Goal: Task Accomplishment & Management: Manage account settings

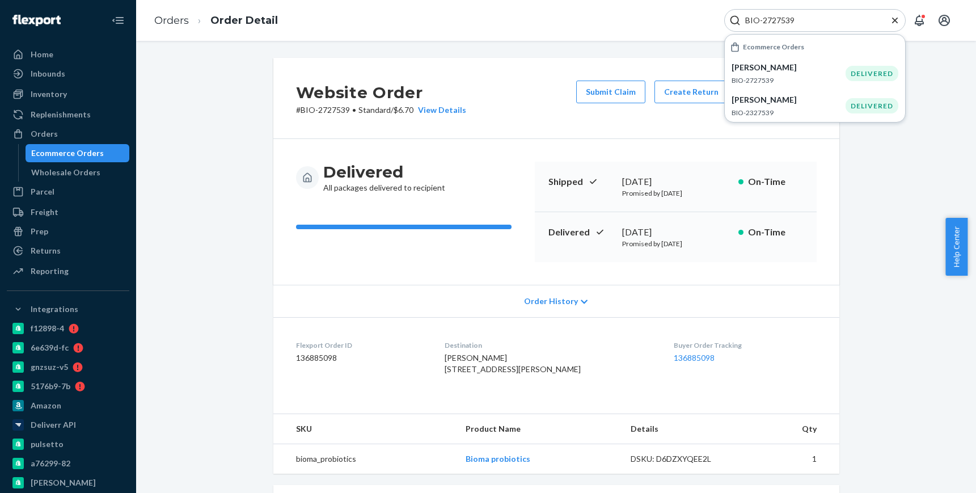
scroll to position [282, 0]
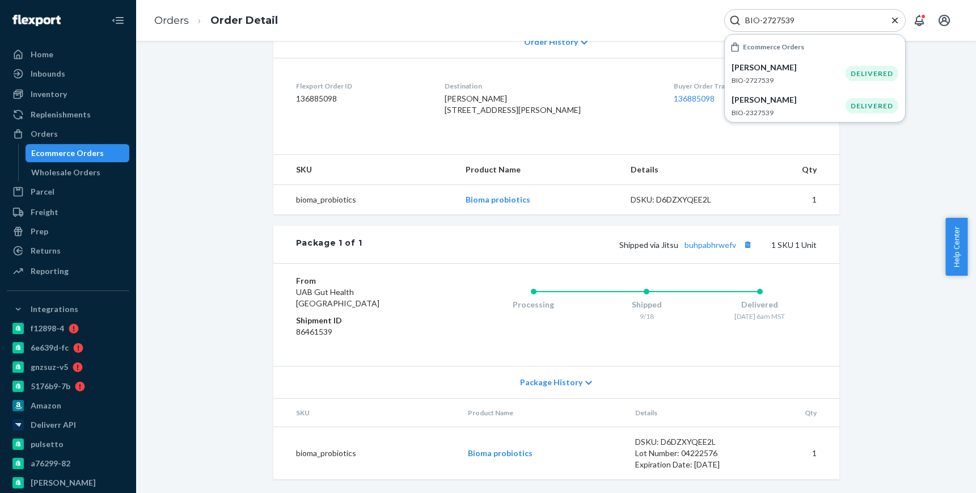
click at [781, 20] on input "BIO-2727539" at bounding box center [809, 20] width 139 height 11
paste input "697557"
click at [787, 18] on input "BIO-2697557" at bounding box center [809, 20] width 139 height 11
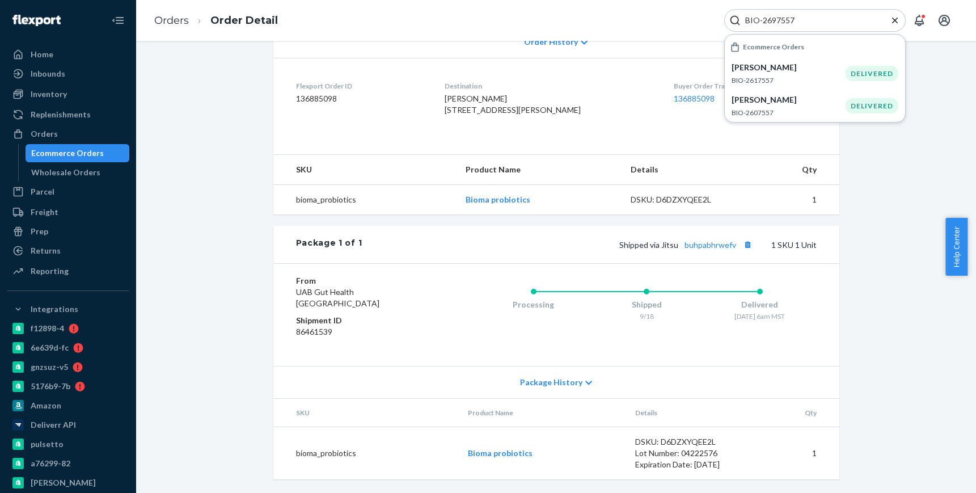
paste input "5"
click at [787, 20] on input "BIO-2697555" at bounding box center [809, 20] width 139 height 11
paste input "42"
click at [779, 18] on input "BIO-2697542" at bounding box center [809, 20] width 139 height 11
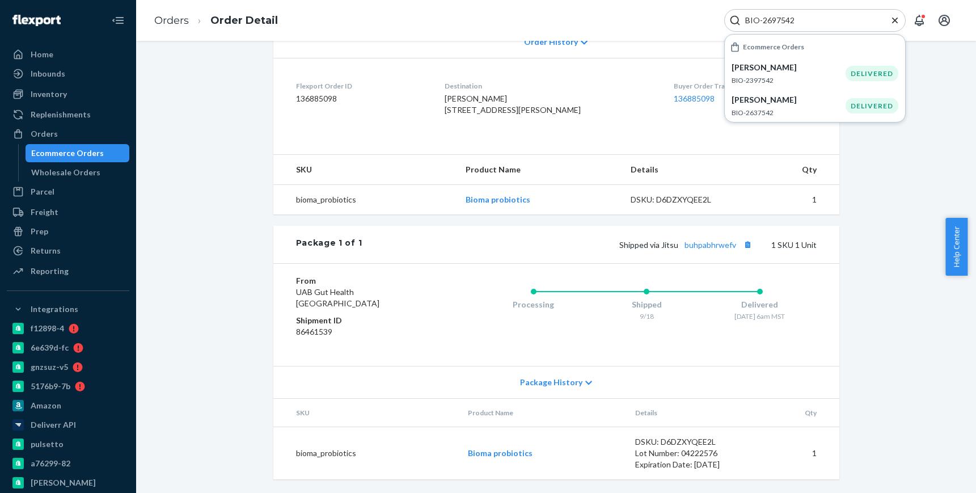
click at [779, 18] on input "BIO-2697542" at bounding box center [809, 20] width 139 height 11
paste input "18"
type input "BIO-2697518"
click at [818, 69] on p "[PERSON_NAME]" at bounding box center [788, 67] width 114 height 11
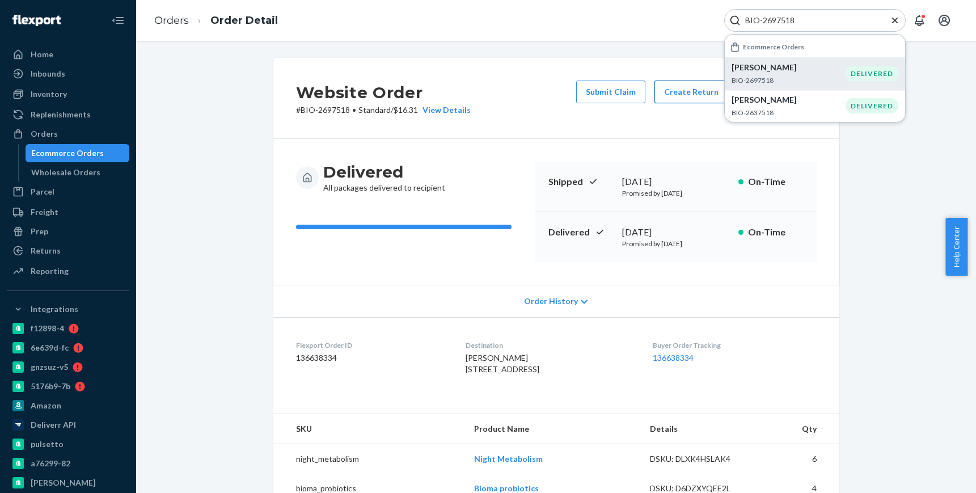
click at [686, 98] on button "Create Return" at bounding box center [691, 91] width 74 height 23
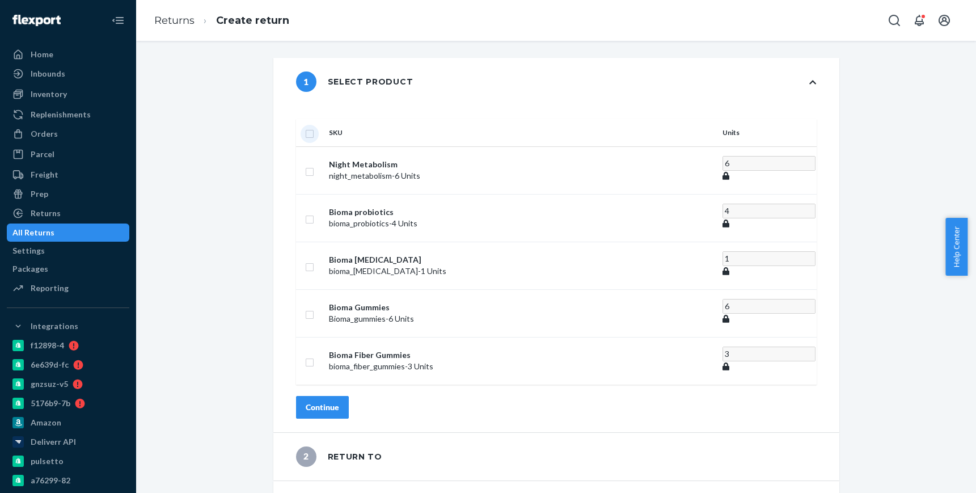
click at [314, 126] on input "checkbox" at bounding box center [309, 132] width 9 height 12
checkbox input "true"
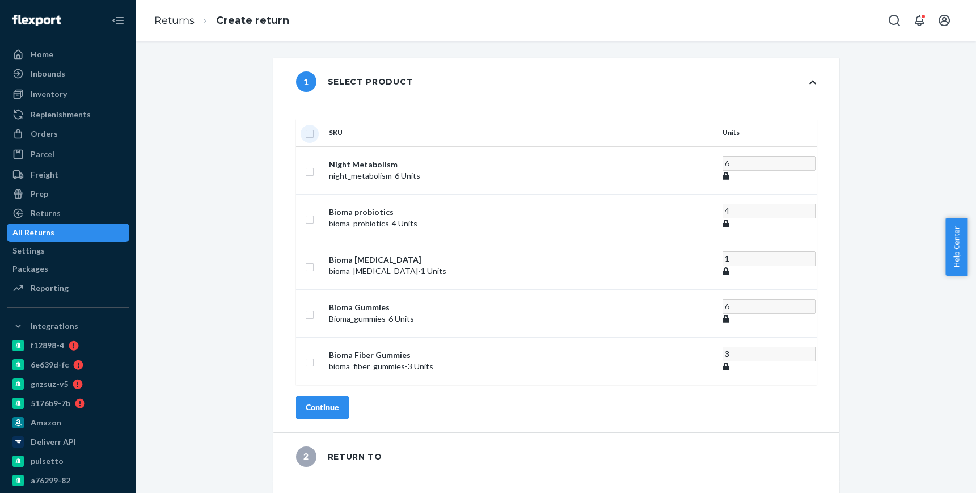
checkbox input "true"
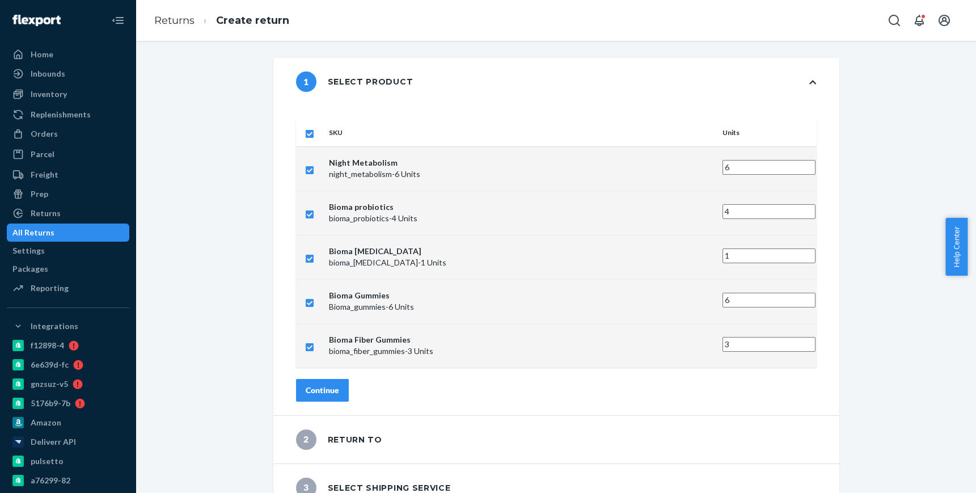
click at [339, 384] on div "Continue" at bounding box center [322, 389] width 33 height 11
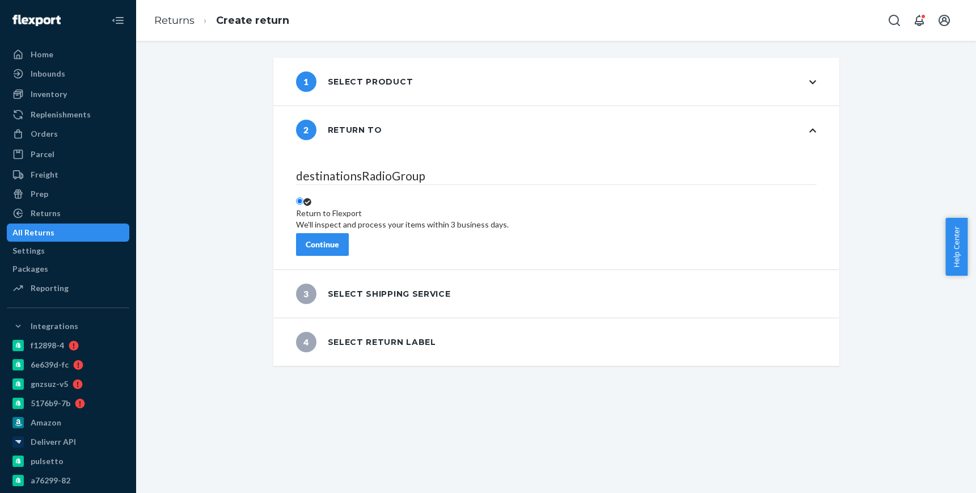
click at [349, 233] on button "Continue" at bounding box center [322, 244] width 53 height 23
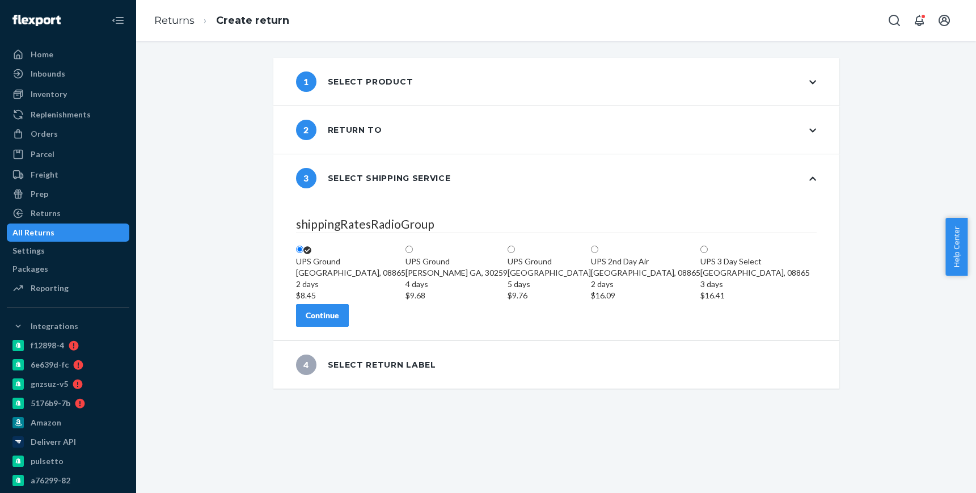
click at [339, 321] on div "Continue" at bounding box center [322, 314] width 33 height 11
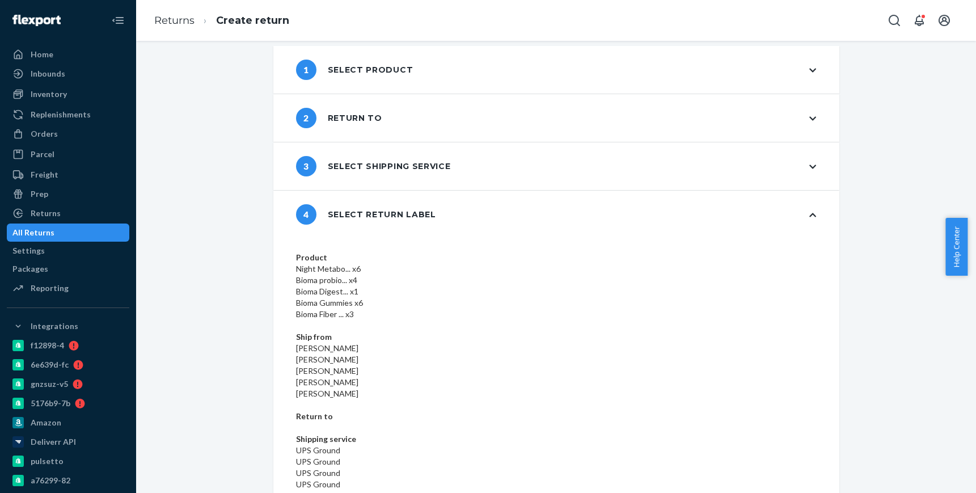
scroll to position [15, 0]
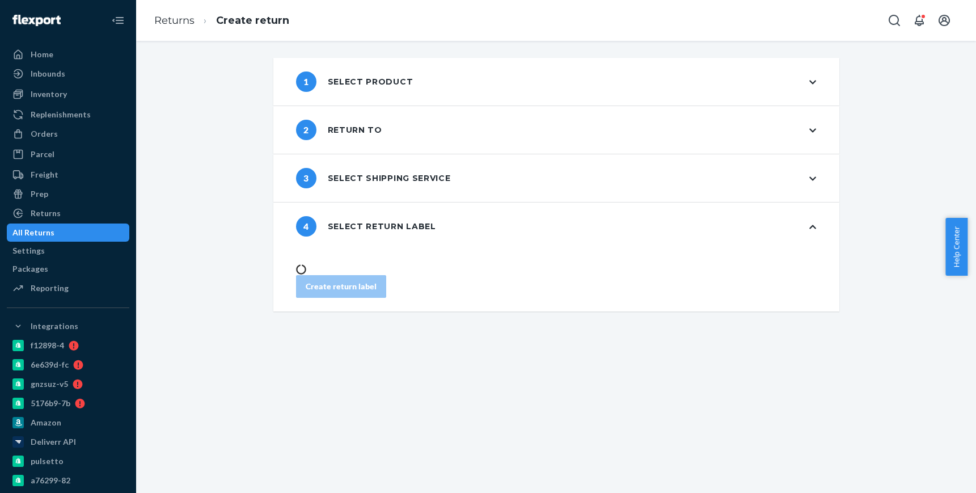
scroll to position [0, 0]
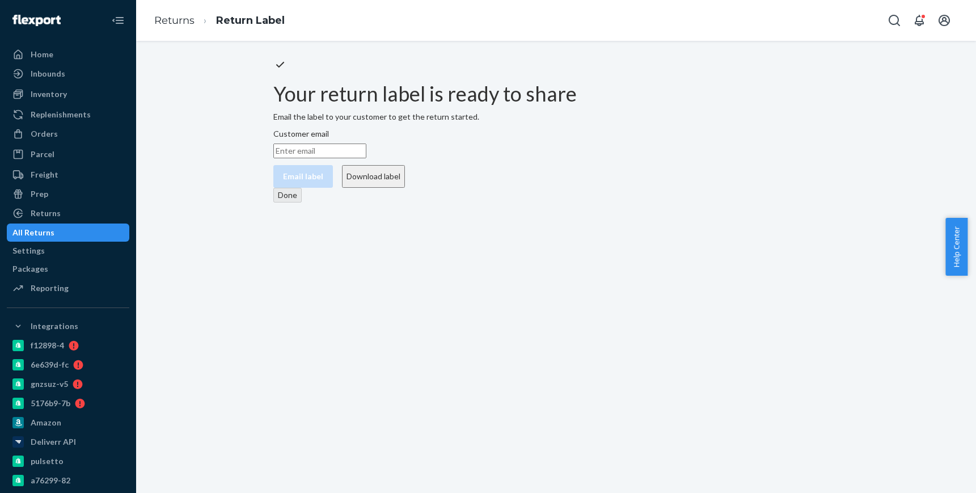
click at [405, 188] on button "Download label" at bounding box center [373, 176] width 63 height 23
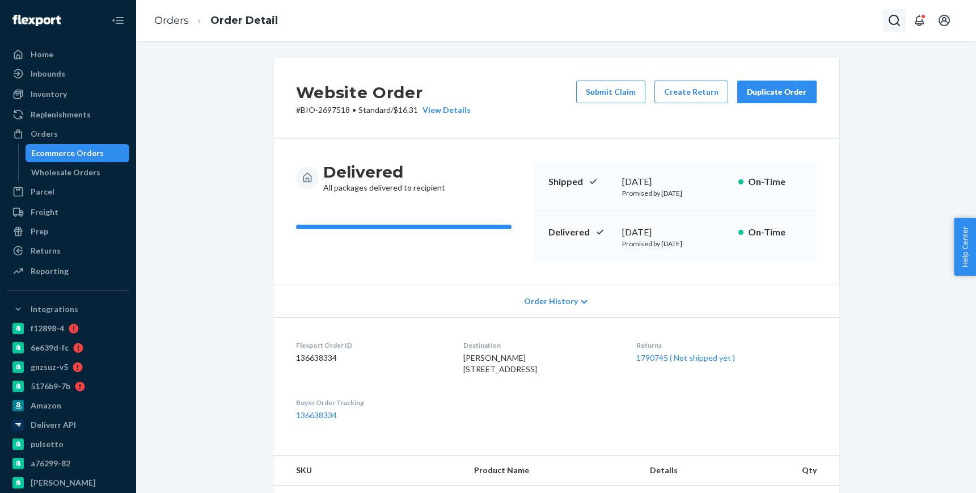
click at [897, 22] on icon "Open Search Box" at bounding box center [893, 20] width 11 height 11
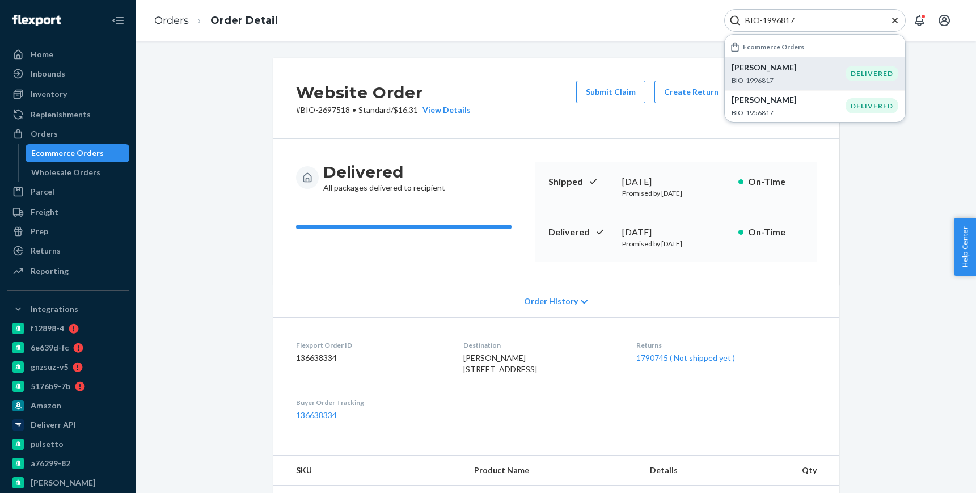
click at [800, 80] on p "BIO-1996817" at bounding box center [788, 80] width 114 height 10
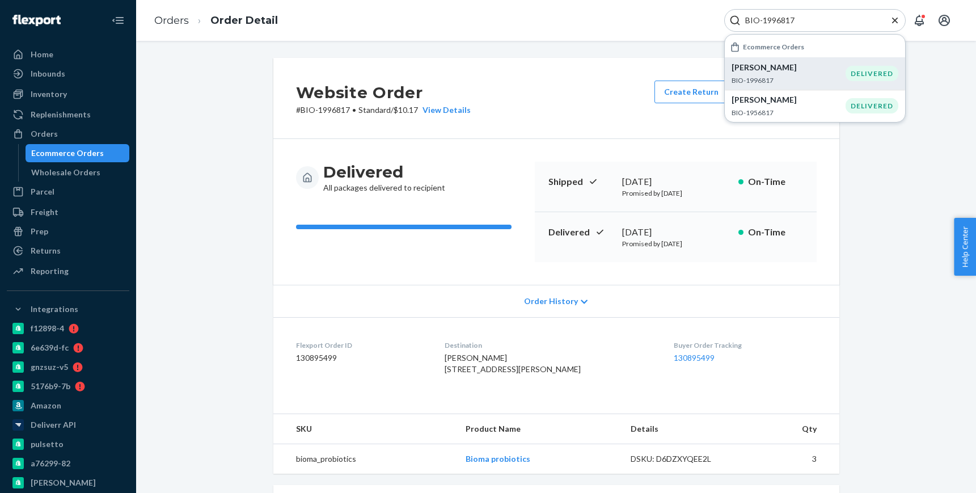
drag, startPoint x: 680, startPoint y: 229, endPoint x: 616, endPoint y: 226, distance: 63.5
click at [616, 226] on div "Delivered June 30, 2025 Promised by July 7, 2025 On-Time" at bounding box center [676, 237] width 282 height 50
copy div "June 30, 2025"
click at [783, 19] on input "BIO-1996817" at bounding box center [809, 20] width 139 height 11
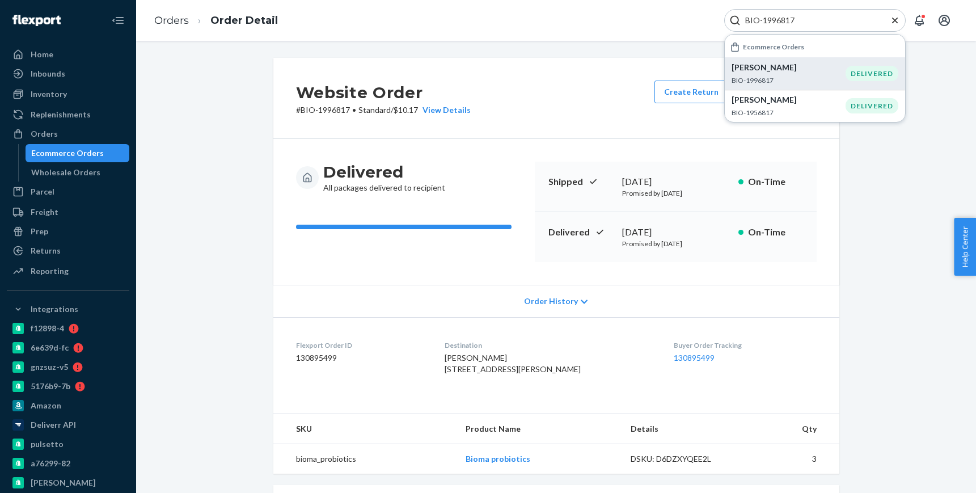
paste input "2559181"
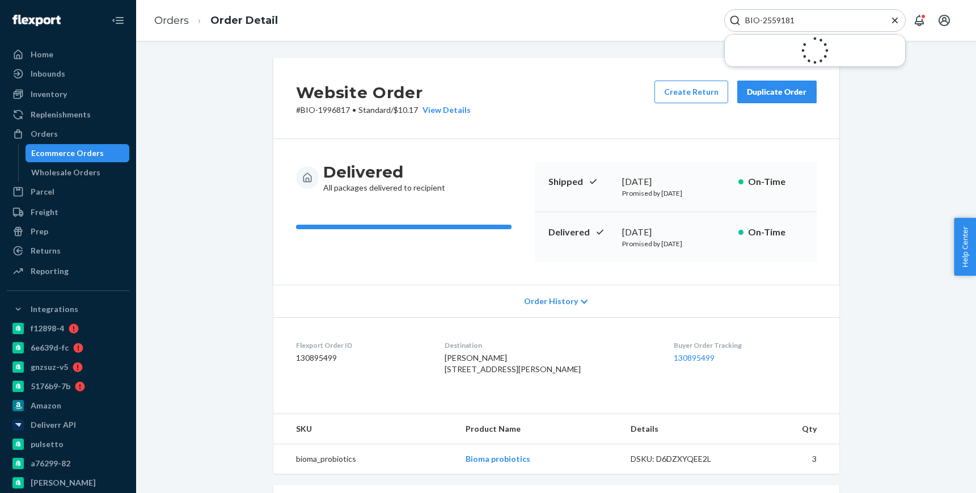
type input "BIO-2559181"
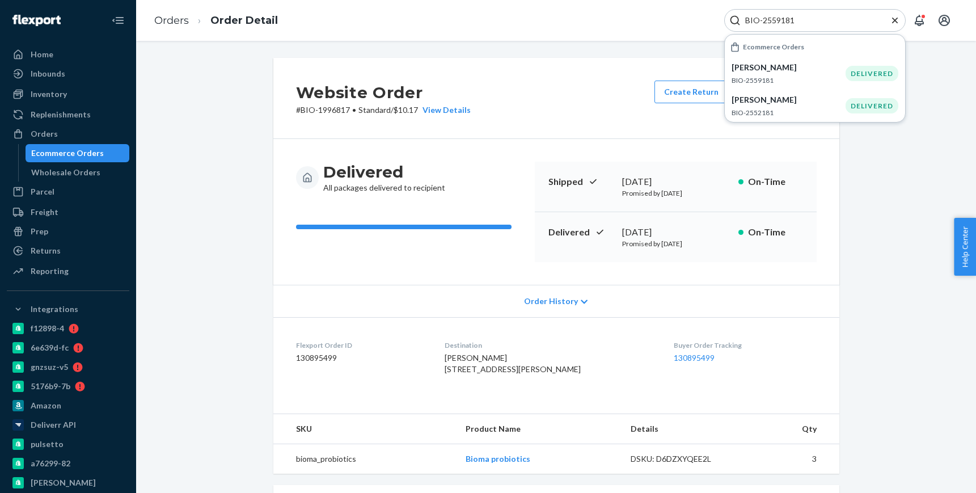
click at [334, 276] on div "Delivered All packages delivered to recipient Shipped June 25, 2025 Promised by…" at bounding box center [556, 212] width 566 height 146
click at [792, 79] on p "BIO-2559181" at bounding box center [788, 80] width 114 height 10
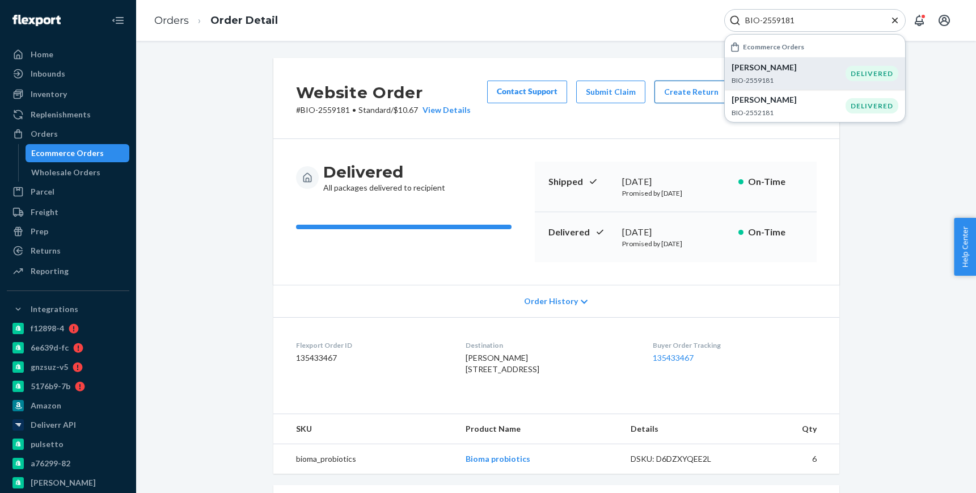
click at [680, 92] on button "Create Return" at bounding box center [691, 91] width 74 height 23
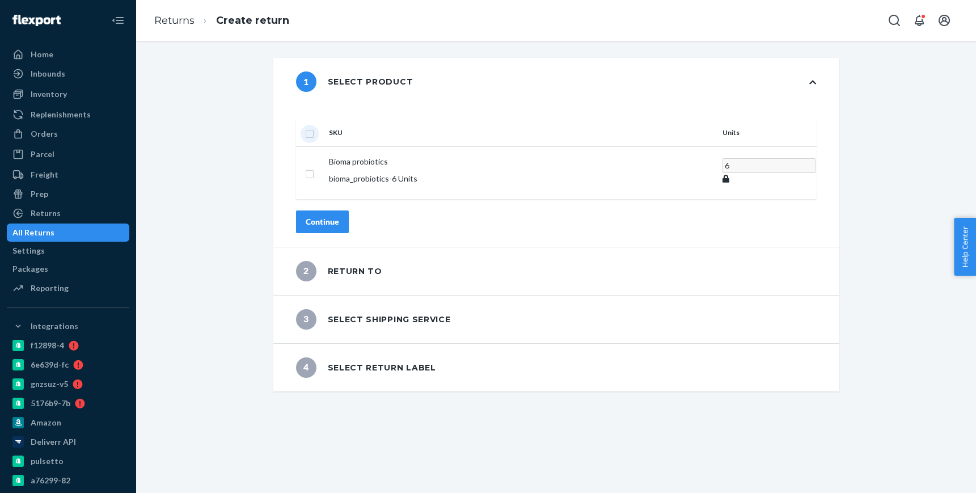
click at [314, 126] on input "checkbox" at bounding box center [309, 132] width 9 height 12
checkbox input "true"
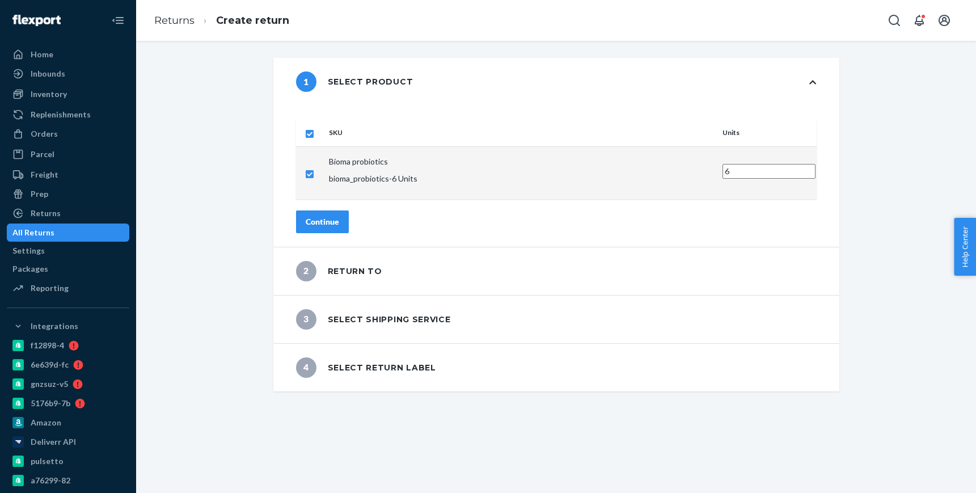
click at [339, 216] on div "Continue" at bounding box center [322, 221] width 33 height 11
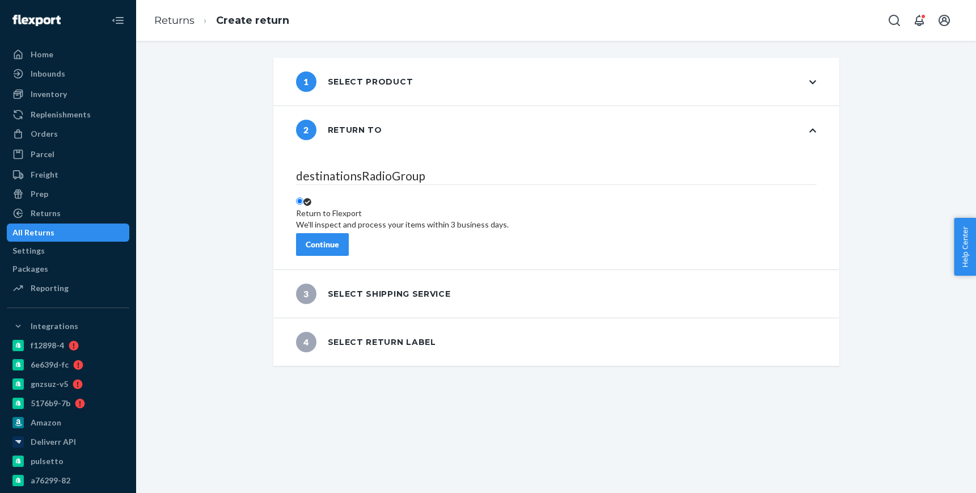
click at [339, 239] on div "Continue" at bounding box center [322, 244] width 33 height 11
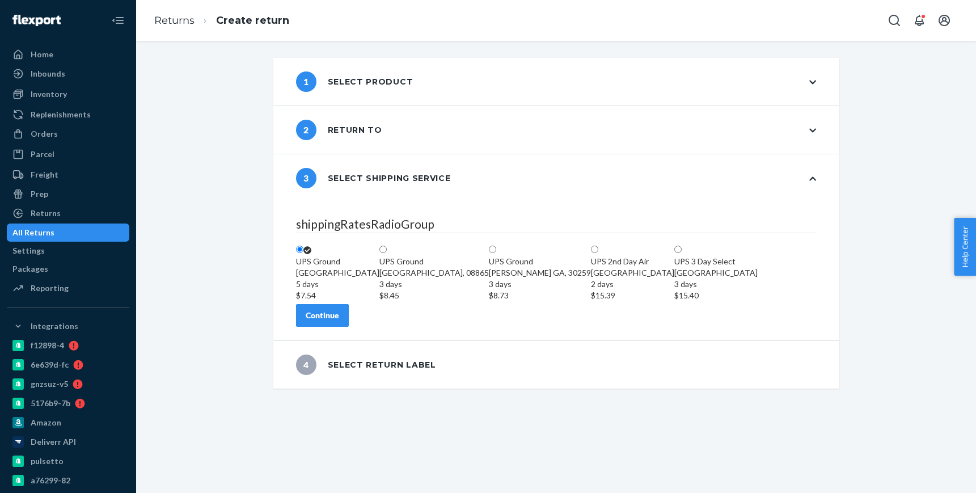
click at [349, 326] on button "Continue" at bounding box center [322, 315] width 53 height 23
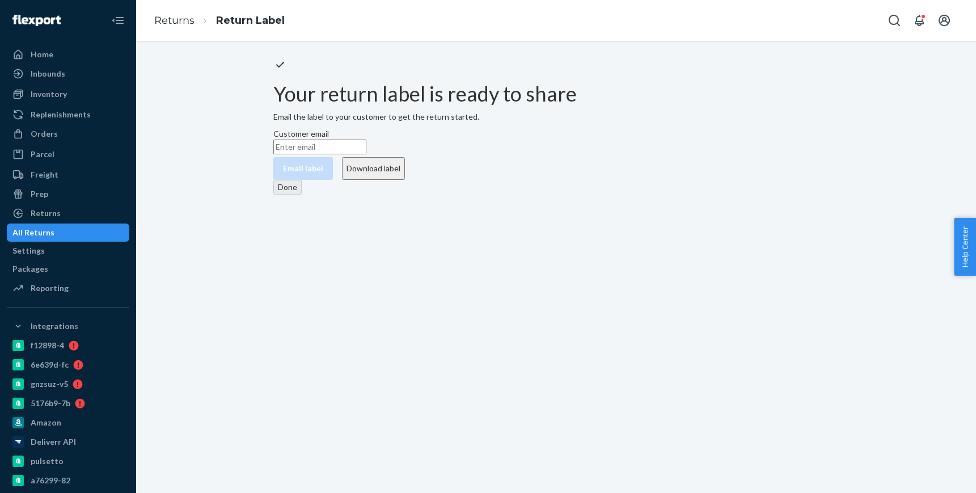
click at [405, 180] on button "Download label" at bounding box center [373, 168] width 63 height 23
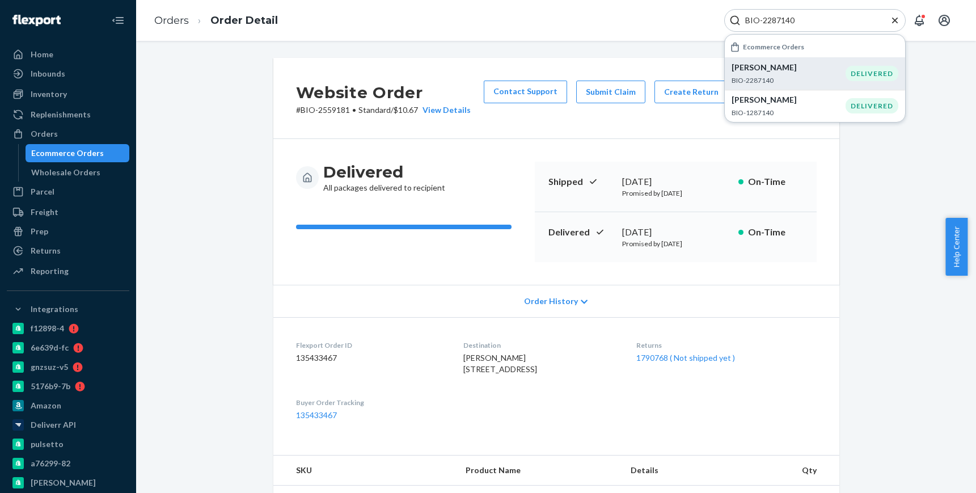
click at [802, 84] on p "BIO-2287140" at bounding box center [788, 80] width 114 height 10
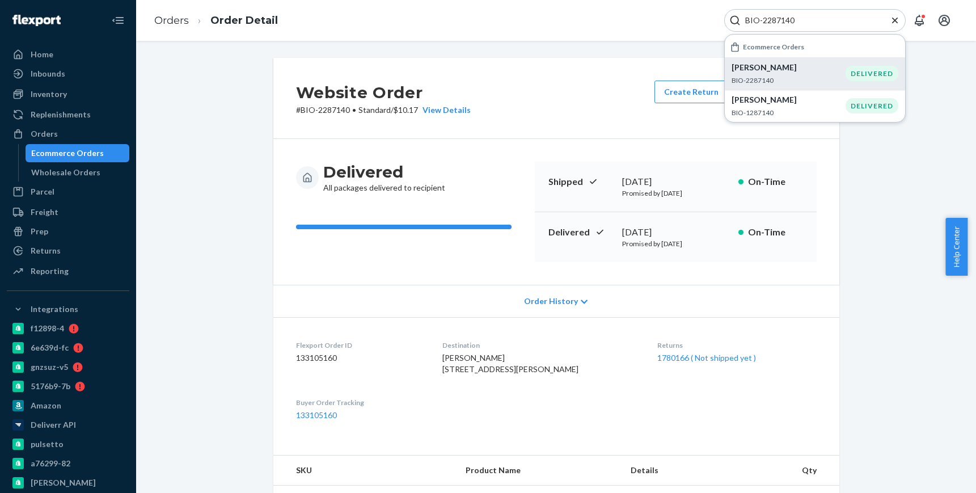
drag, startPoint x: 670, startPoint y: 233, endPoint x: 620, endPoint y: 234, distance: 49.9
click at [622, 234] on div "August 1, 2025" at bounding box center [675, 232] width 107 height 13
copy div "August 1, 2025"
click at [774, 20] on input "BIO-2287140" at bounding box center [809, 20] width 139 height 11
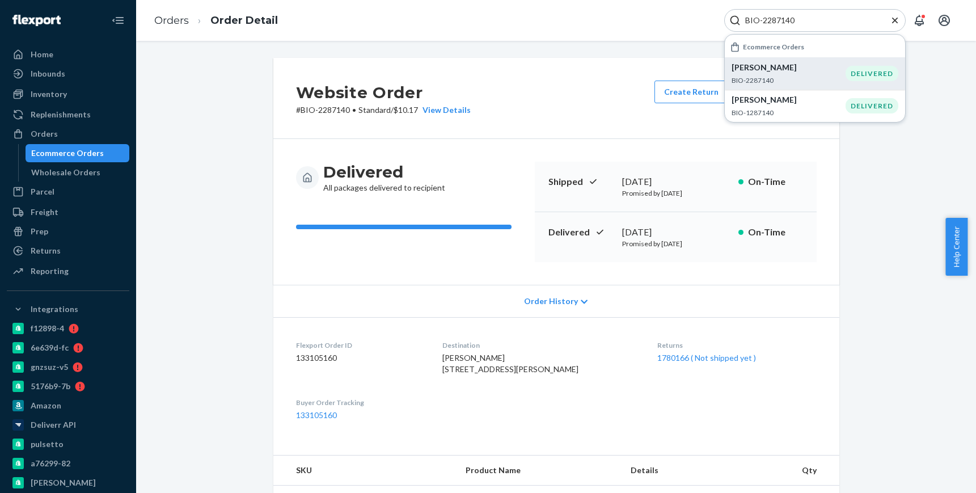
paste input "619902"
type input "BIO-2619902"
click at [799, 82] on p "BIO-2619902" at bounding box center [788, 80] width 114 height 10
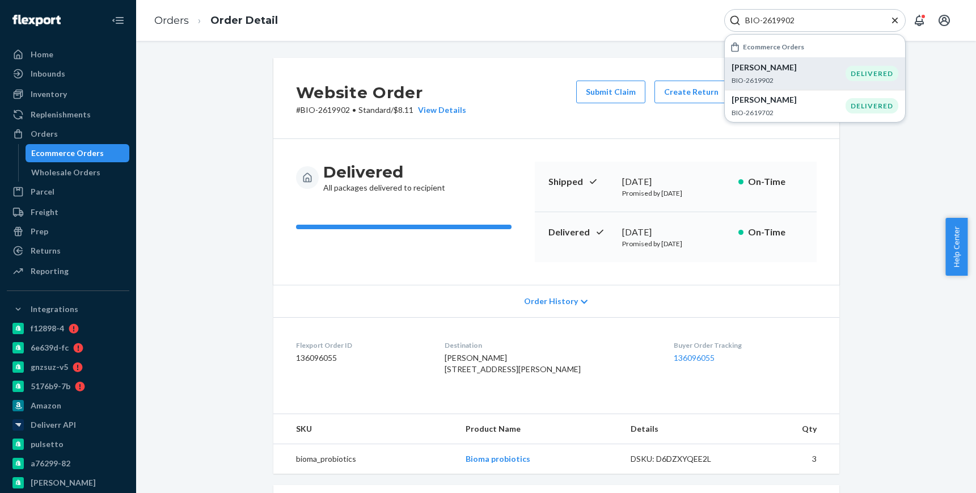
click at [812, 66] on p "Lou Forman" at bounding box center [788, 67] width 114 height 11
